Goal: Transaction & Acquisition: Download file/media

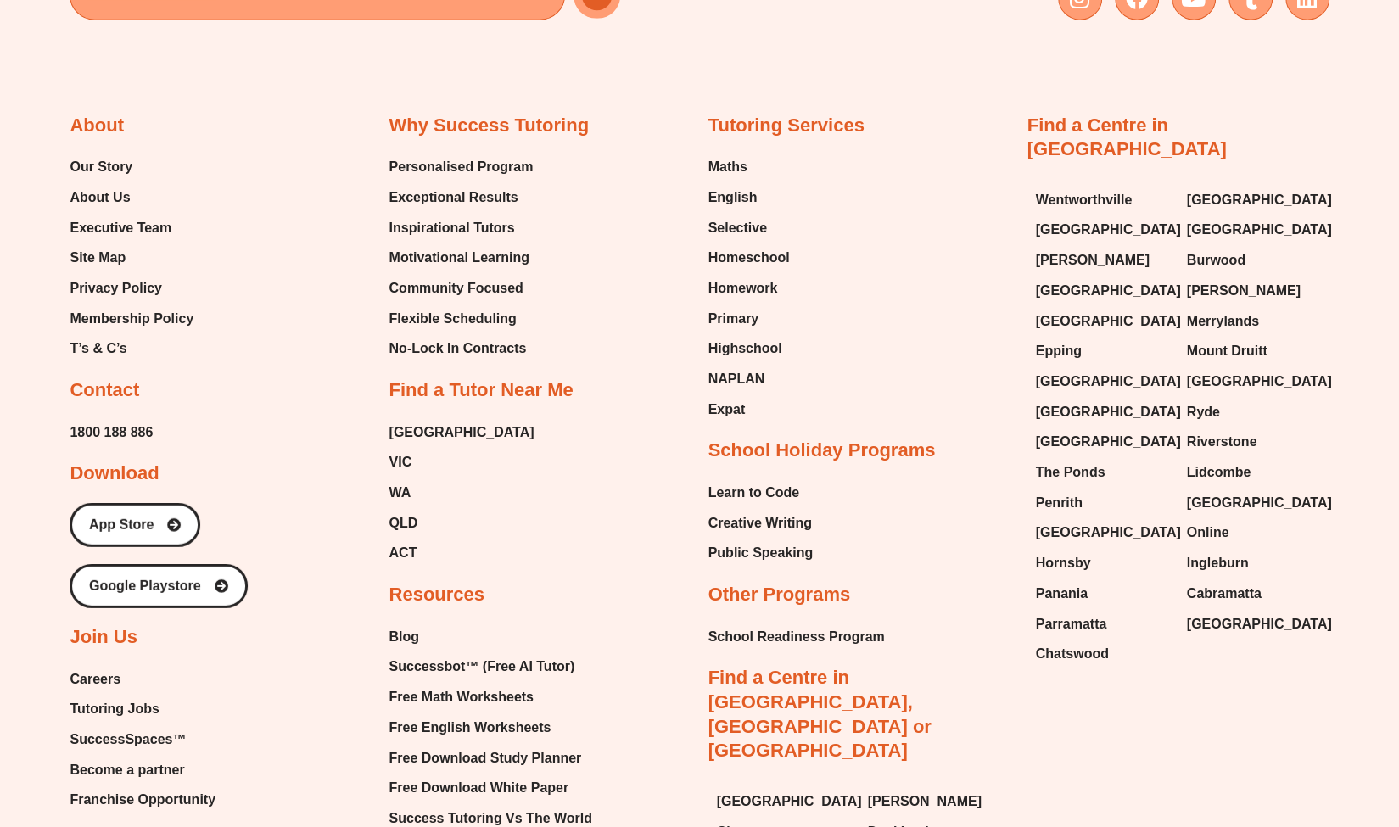
scroll to position [7072, 0]
click at [473, 714] on span "Free English Worksheets" at bounding box center [470, 726] width 162 height 25
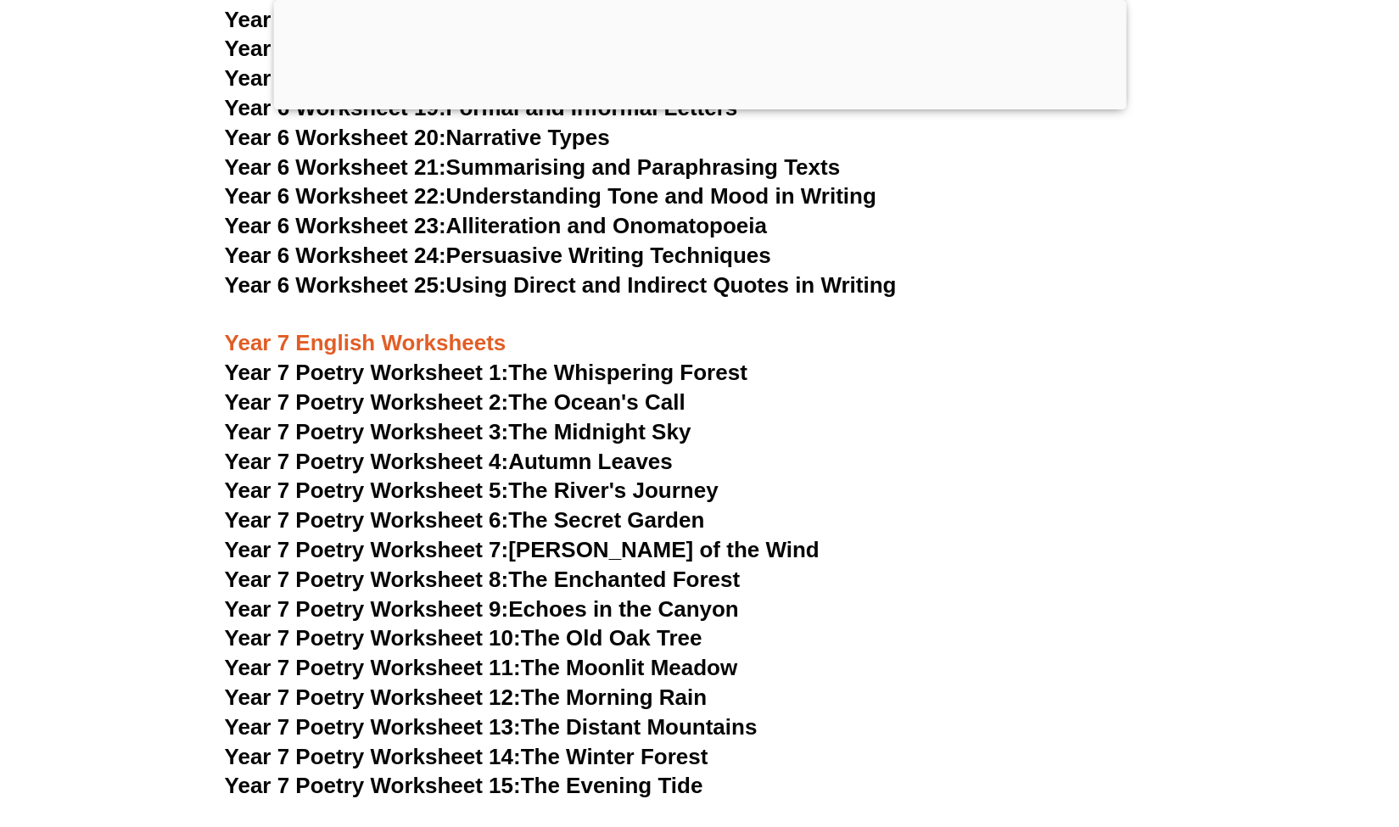
scroll to position [10613, 0]
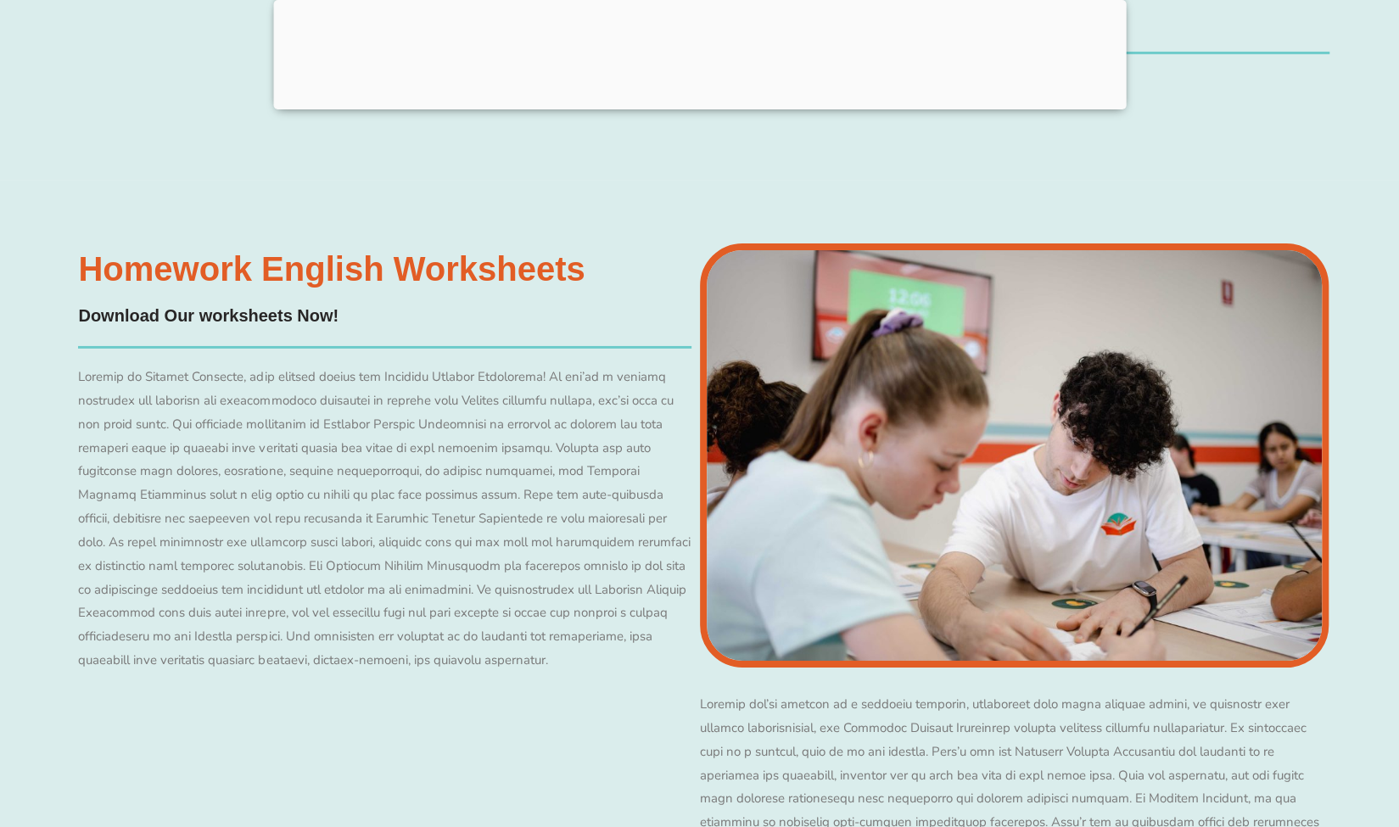
scroll to position [6571, 0]
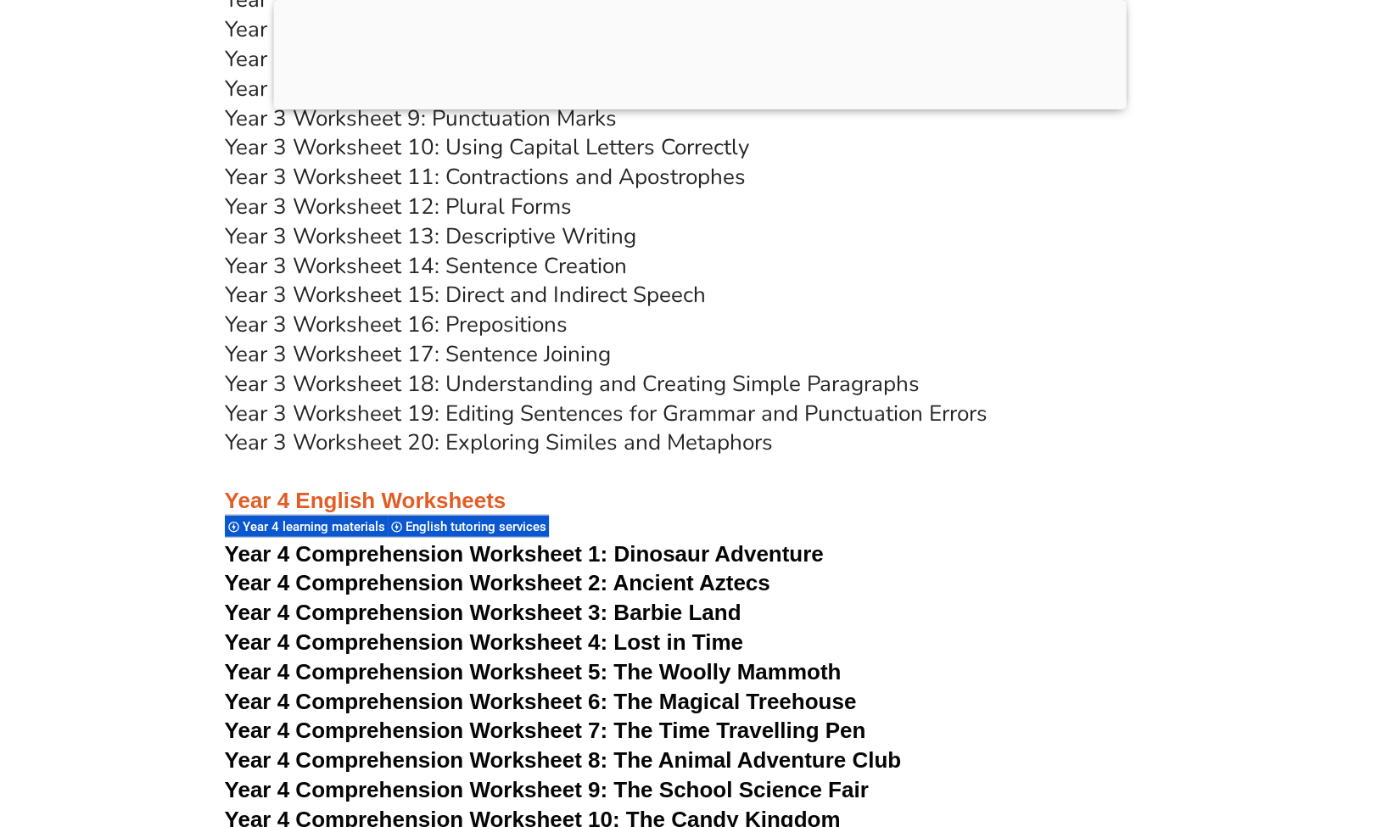
click at [902, 410] on link "Year 3 Worksheet 19: Editing Sentences for Grammar and Punctuation Errors" at bounding box center [606, 414] width 763 height 30
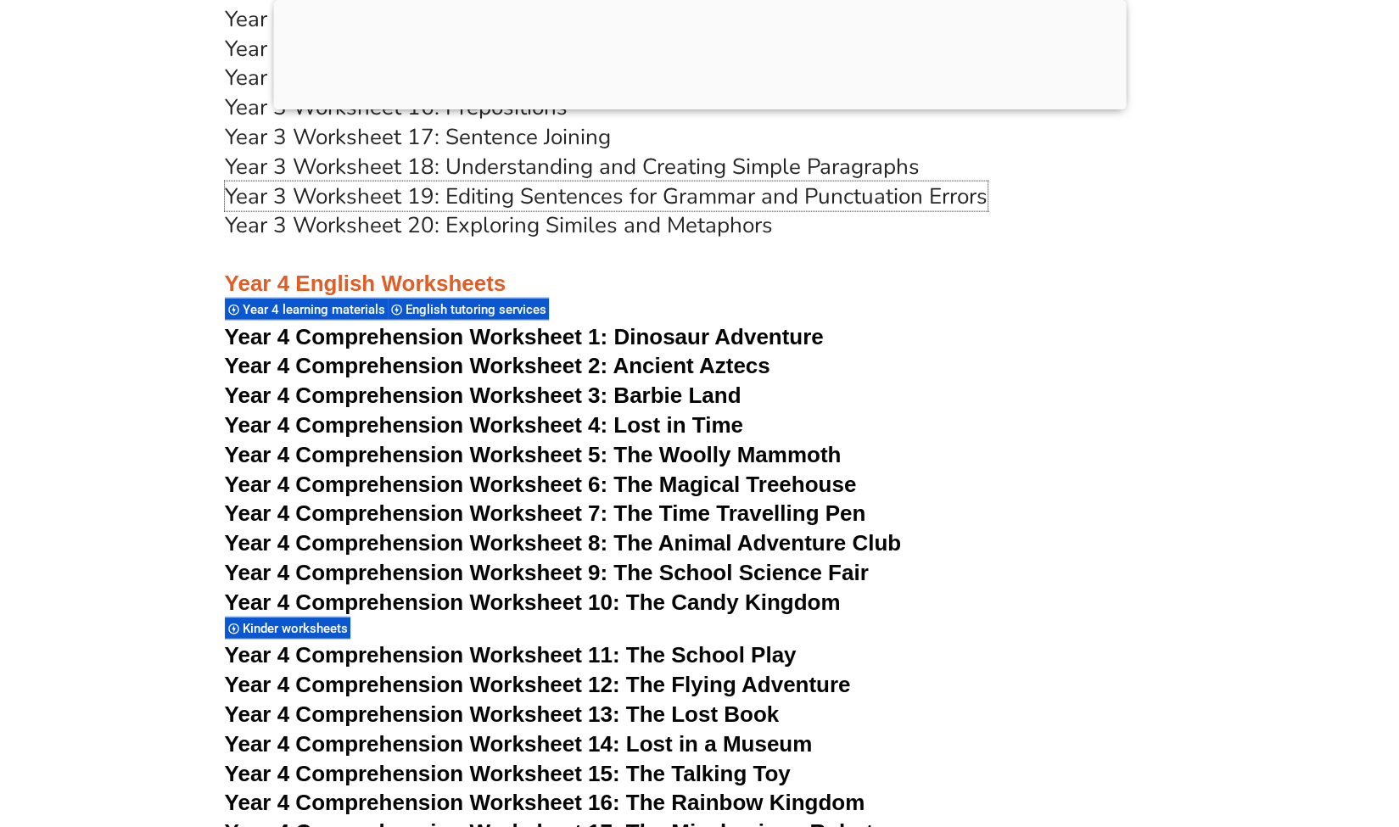
scroll to position [6789, 0]
